Goal: Task Accomplishment & Management: Complete application form

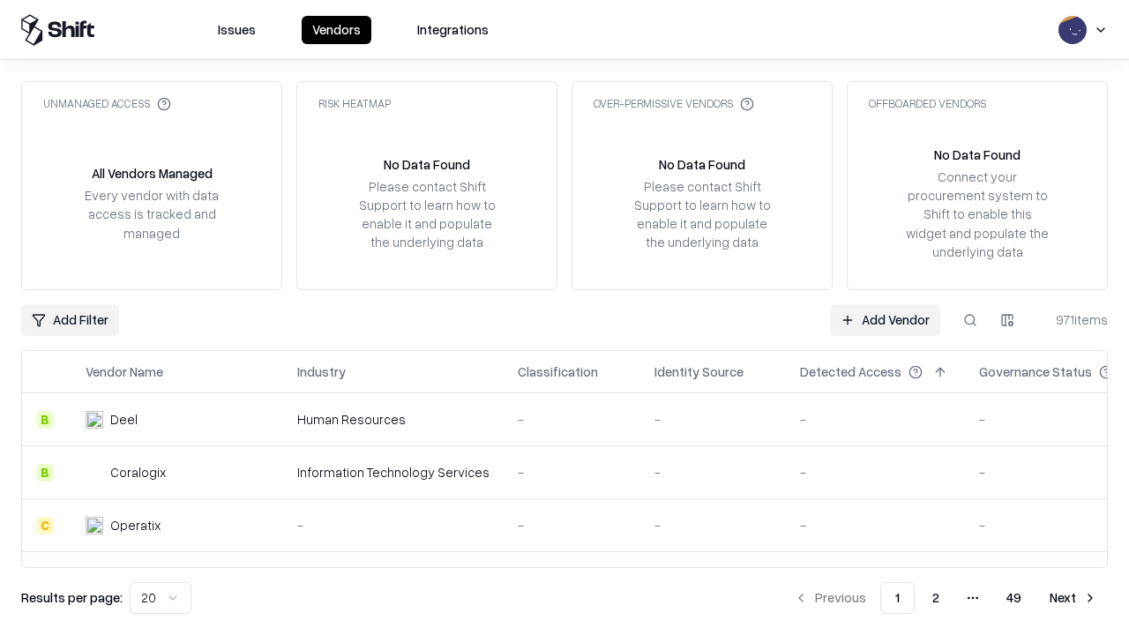
click at [885, 319] on link "Add Vendor" at bounding box center [885, 320] width 110 height 32
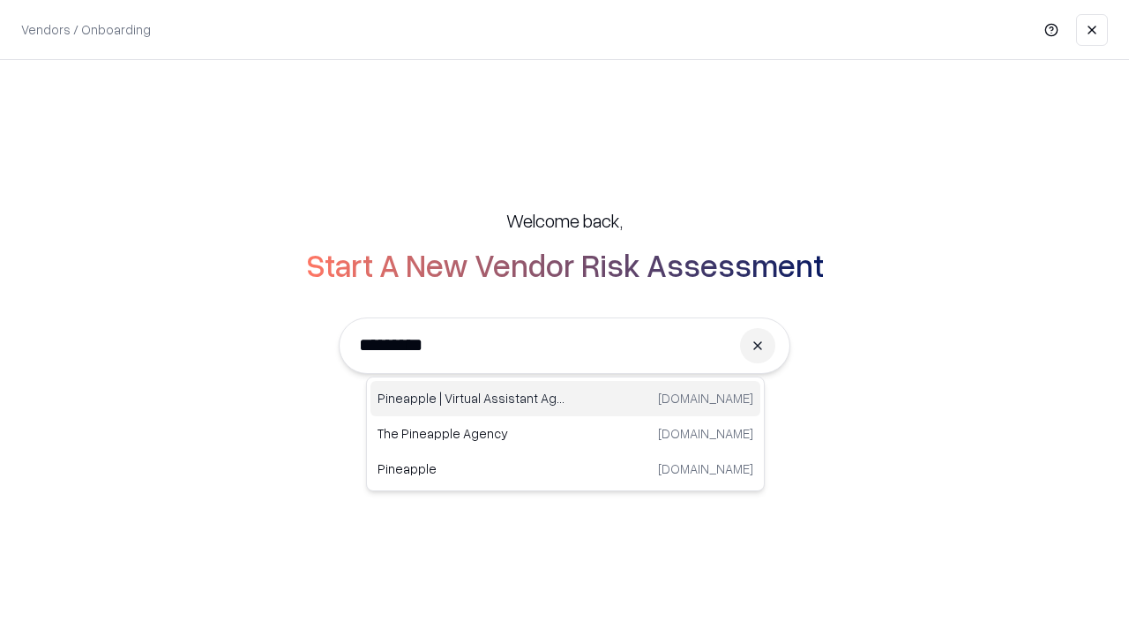
click at [565, 399] on div "Pineapple | Virtual Assistant Agency [DOMAIN_NAME]" at bounding box center [565, 398] width 390 height 35
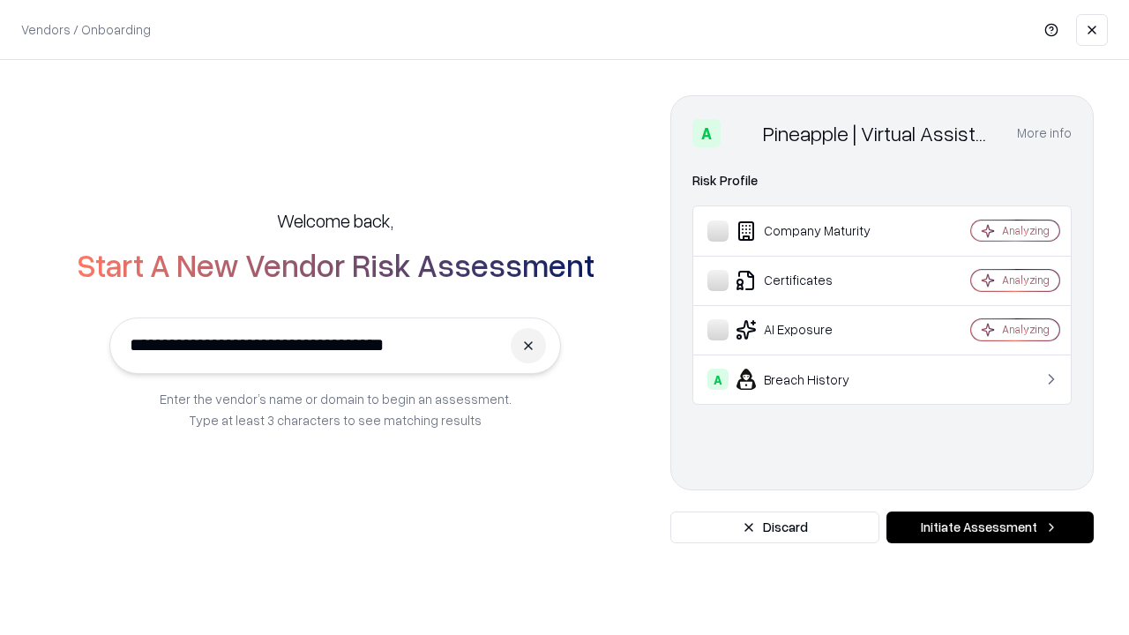
type input "**********"
click at [989, 527] on button "Initiate Assessment" at bounding box center [989, 527] width 207 height 32
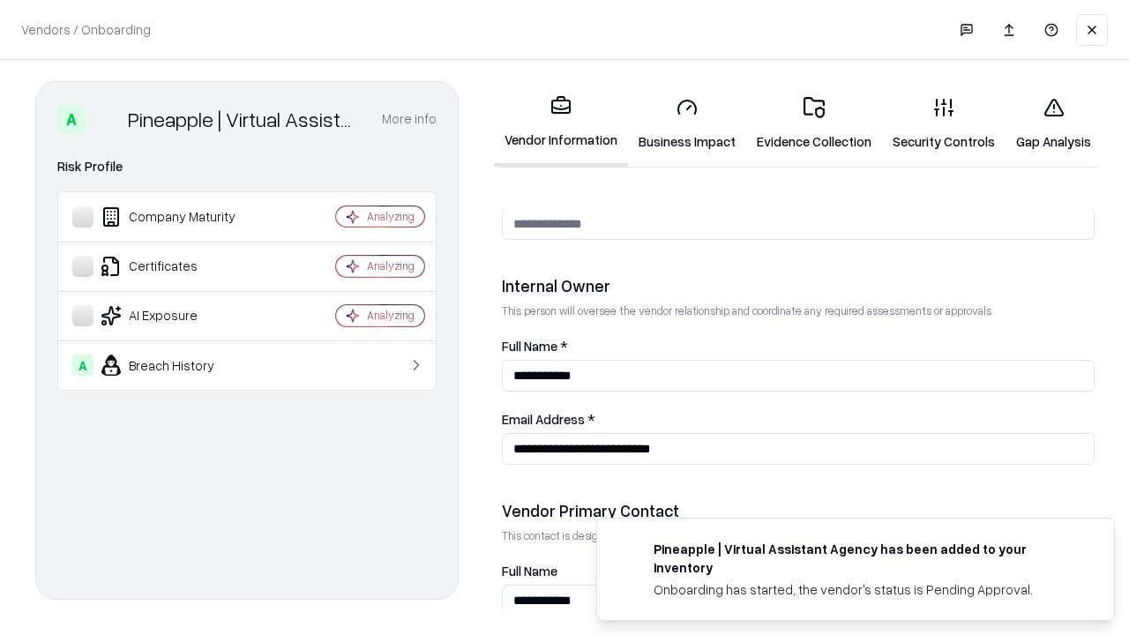
scroll to position [914, 0]
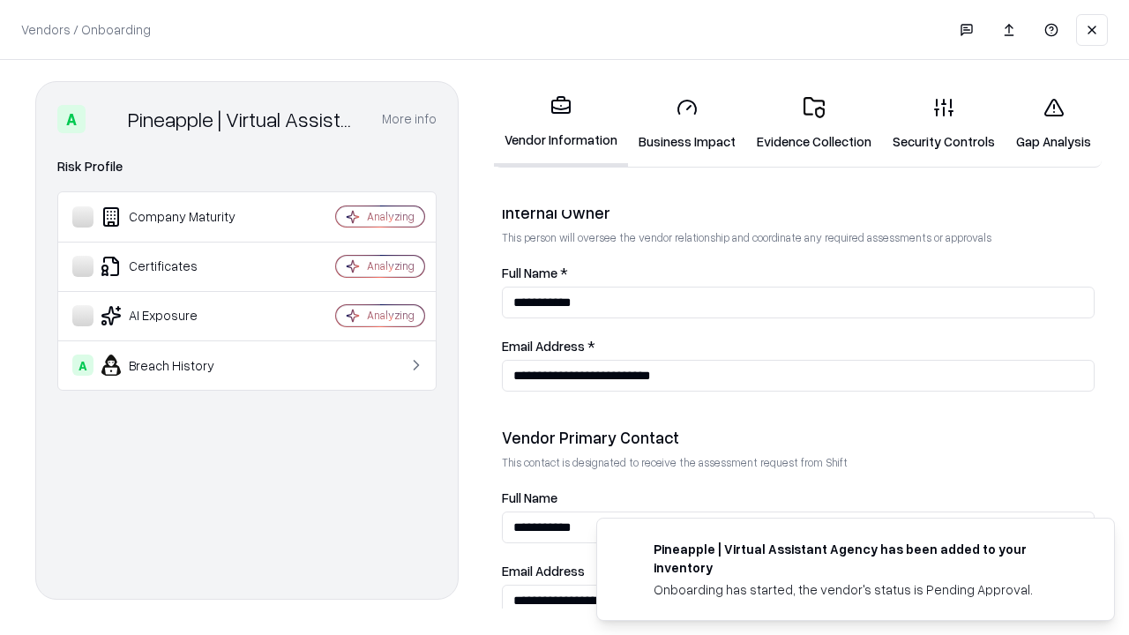
click at [687, 123] on link "Business Impact" at bounding box center [687, 124] width 118 height 82
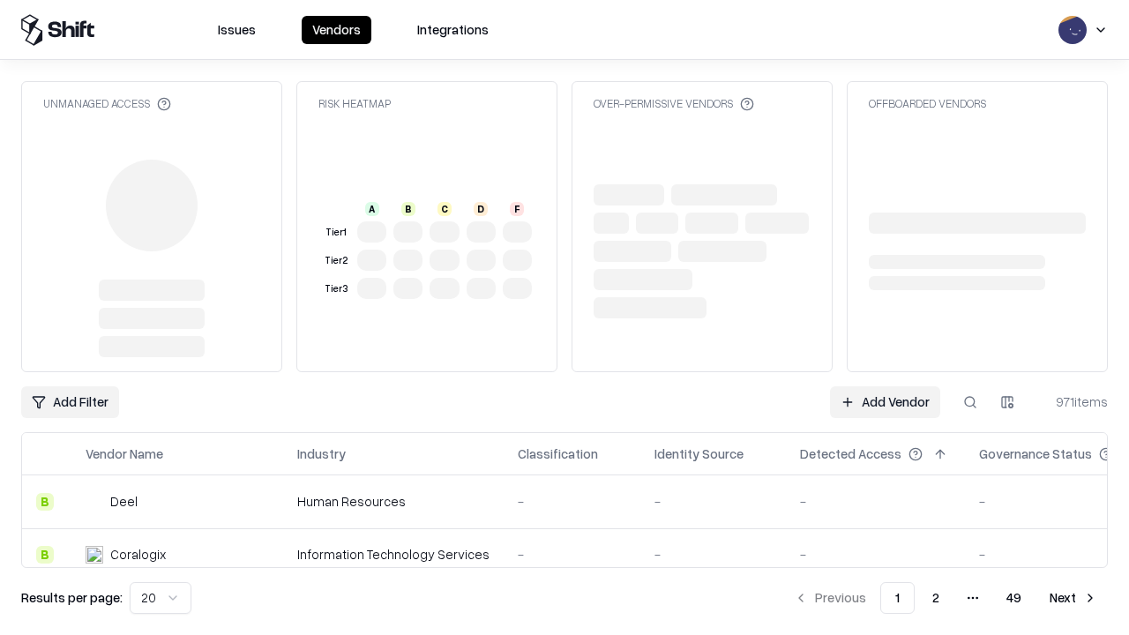
click at [885, 402] on link "Add Vendor" at bounding box center [885, 402] width 110 height 32
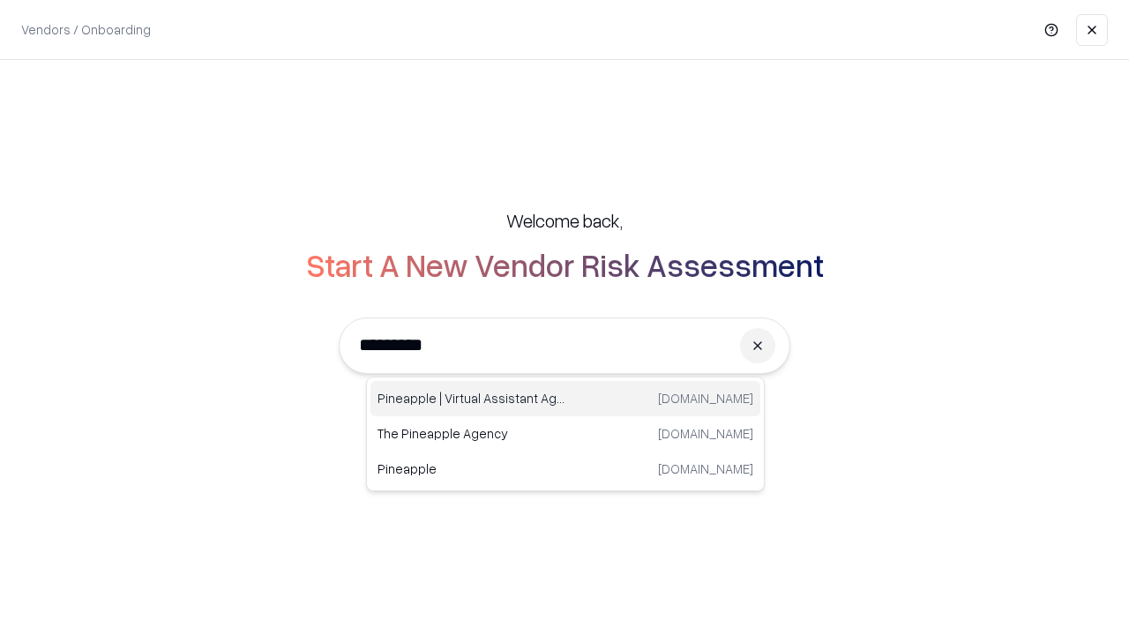
click at [565, 399] on div "Pineapple | Virtual Assistant Agency [DOMAIN_NAME]" at bounding box center [565, 398] width 390 height 35
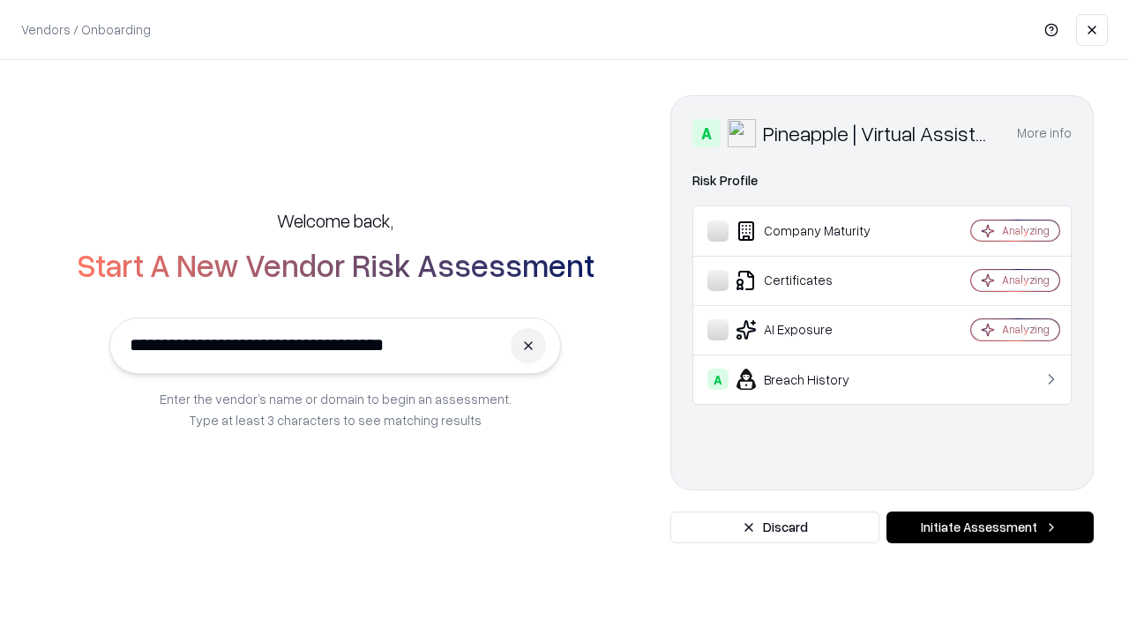
type input "**********"
click at [989, 527] on button "Initiate Assessment" at bounding box center [989, 527] width 207 height 32
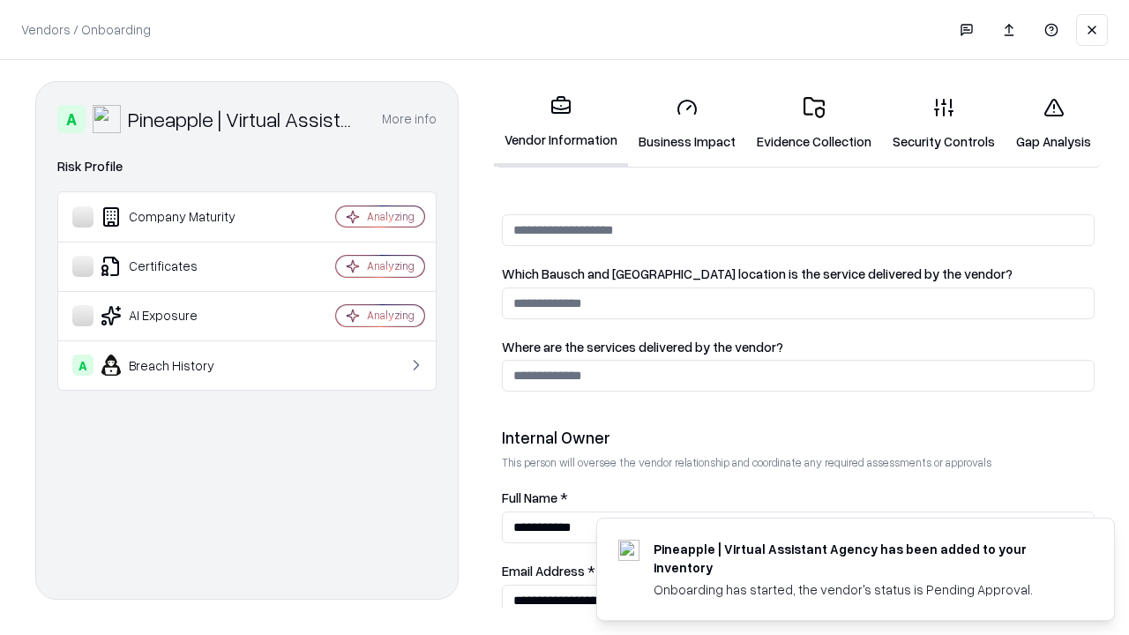
scroll to position [914, 0]
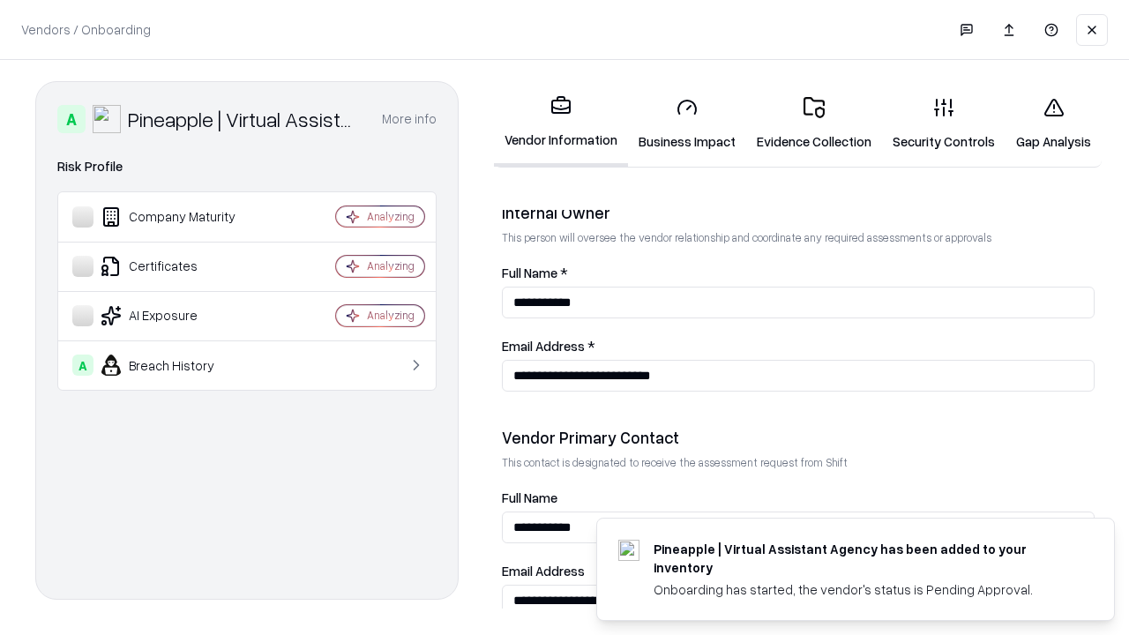
click at [1053, 123] on link "Gap Analysis" at bounding box center [1053, 124] width 96 height 82
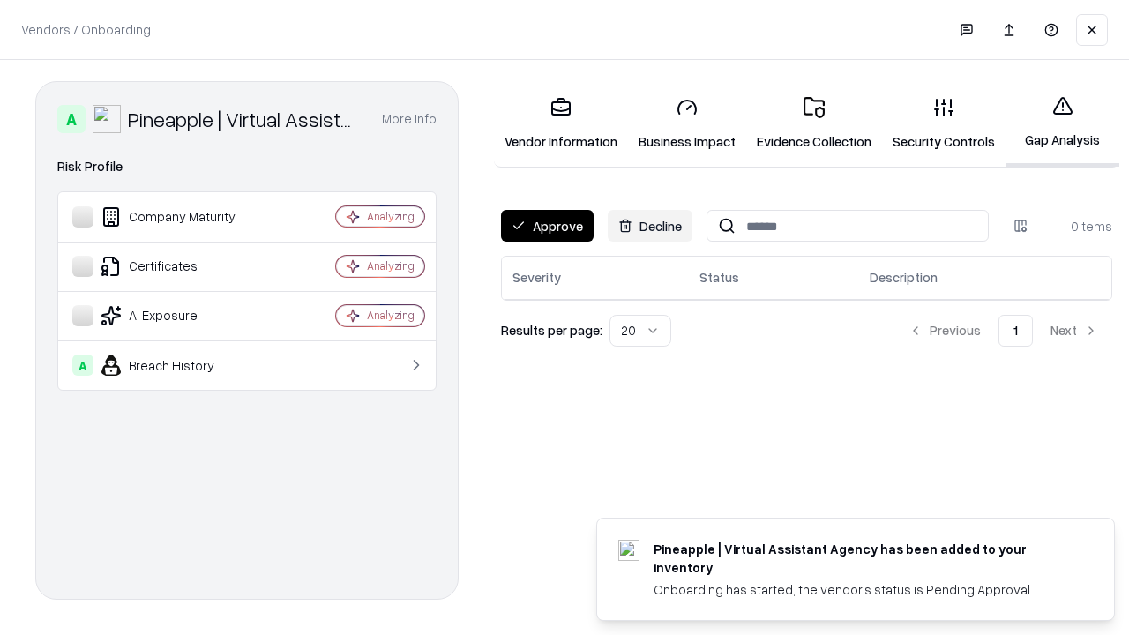
click at [547, 226] on button "Approve" at bounding box center [547, 226] width 93 height 32
